Goal: Navigation & Orientation: Find specific page/section

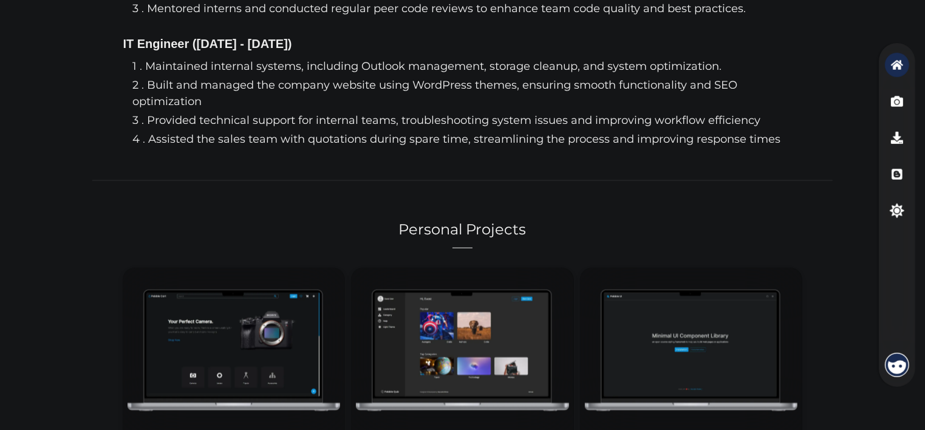
scroll to position [1701, 0]
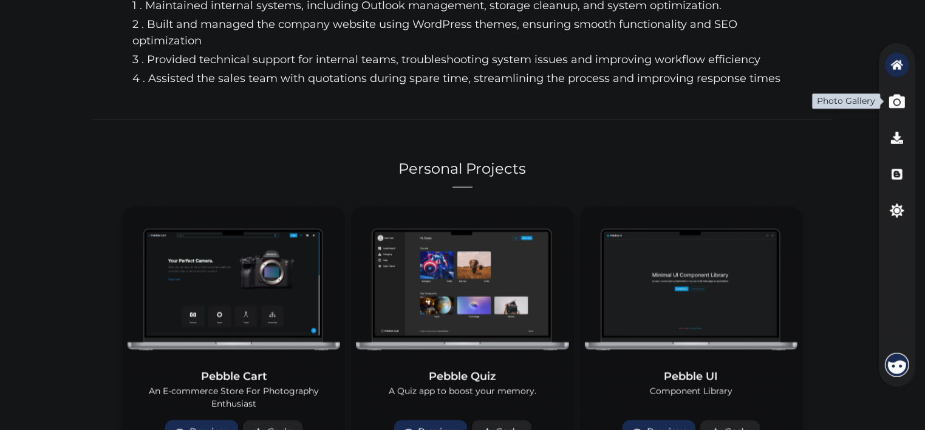
click at [893, 100] on icon "button" at bounding box center [897, 101] width 16 height 14
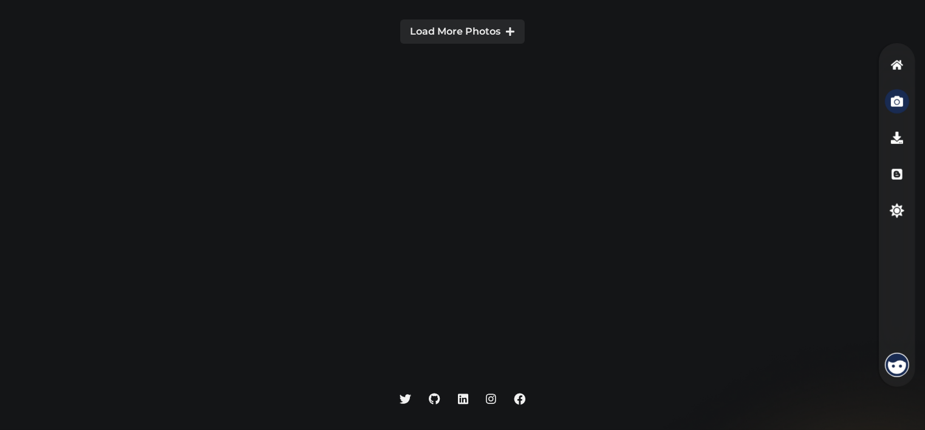
scroll to position [1276, 0]
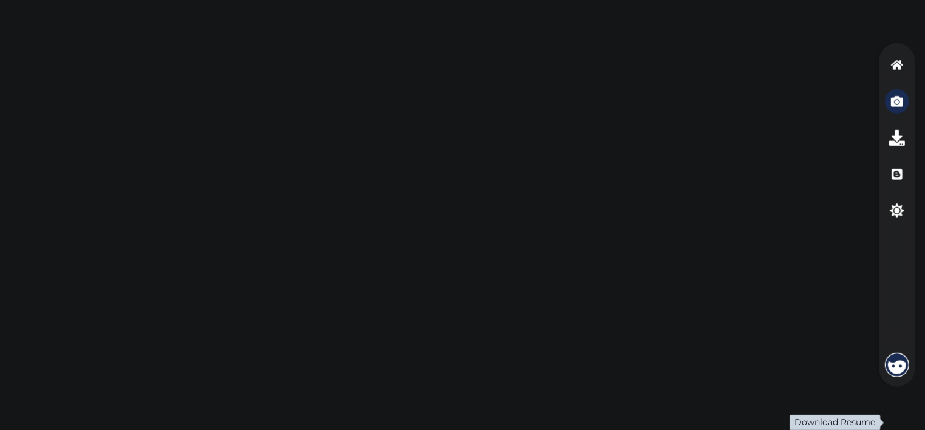
click at [889, 137] on icon "button" at bounding box center [897, 138] width 16 height 16
click at [904, 214] on icon "button" at bounding box center [896, 210] width 19 height 19
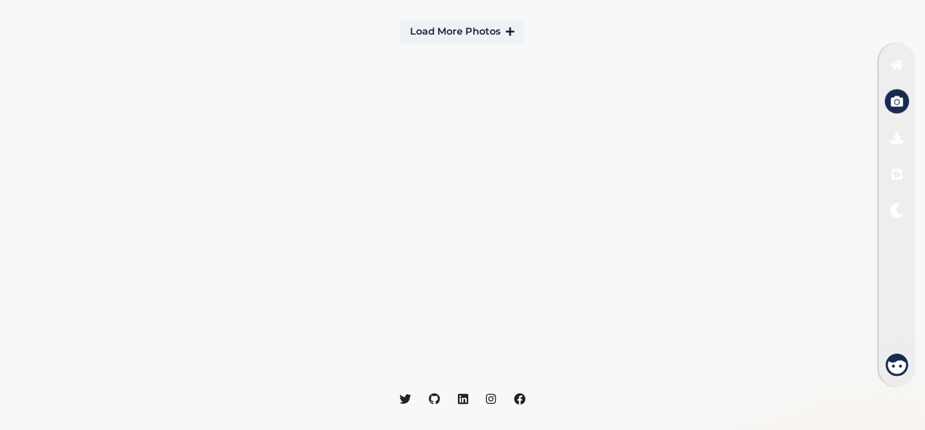
scroll to position [911, 0]
click at [893, 66] on icon "button" at bounding box center [897, 65] width 16 height 12
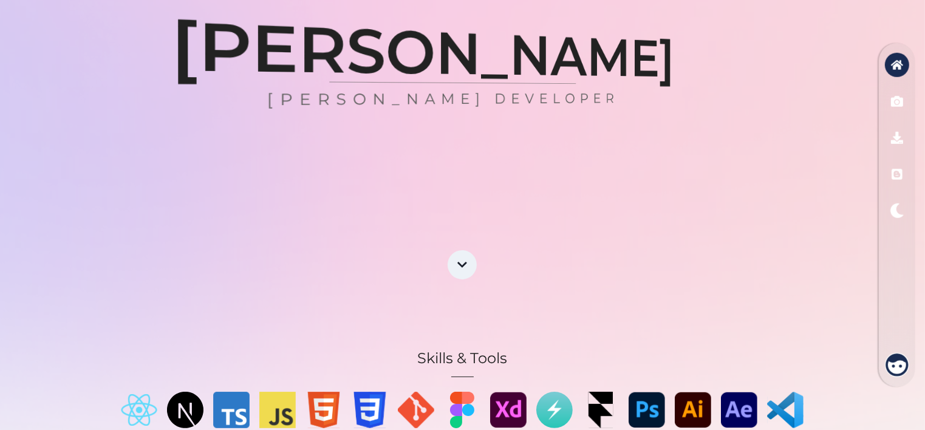
scroll to position [61, 0]
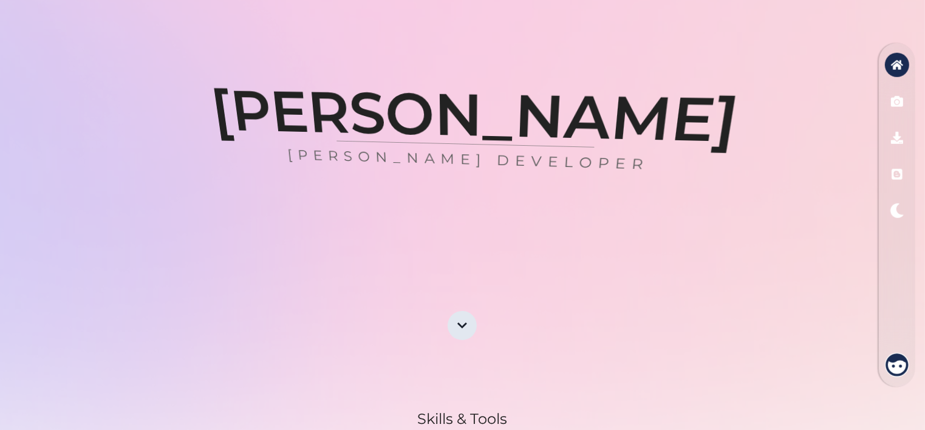
click at [468, 330] on icon "Scroll Down" at bounding box center [462, 325] width 11 height 11
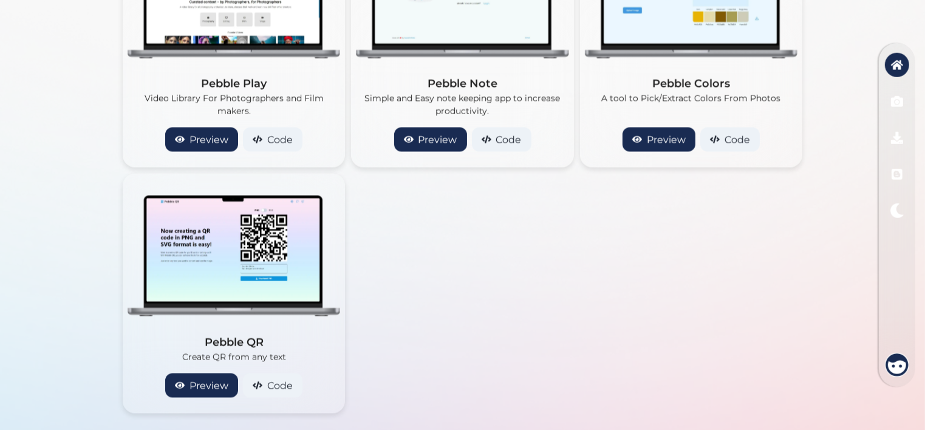
scroll to position [2473, 0]
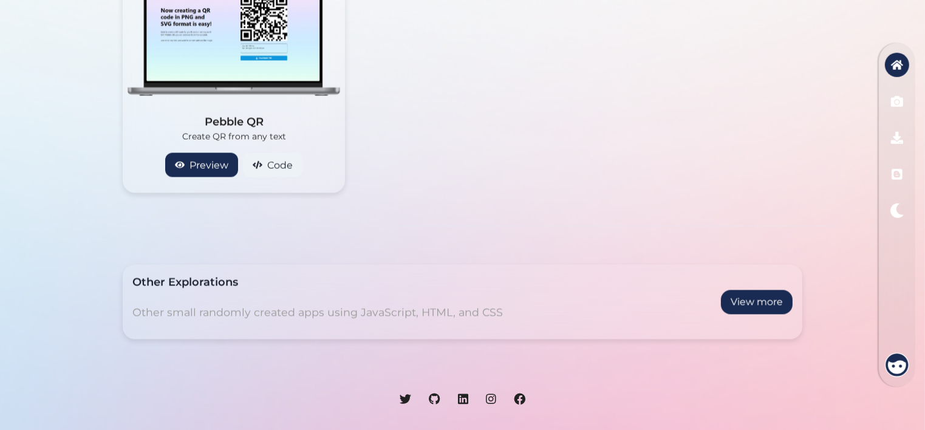
click at [901, 363] on img at bounding box center [897, 365] width 24 height 24
